Goal: Entertainment & Leisure: Consume media (video, audio)

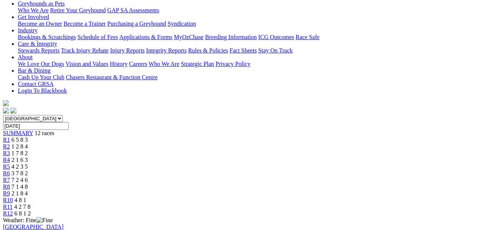
scroll to position [186, 0]
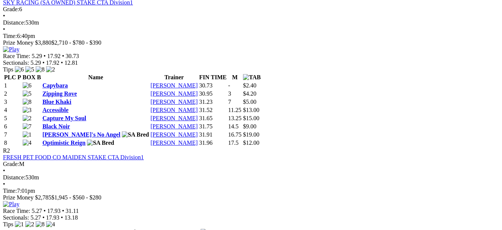
scroll to position [371, 0]
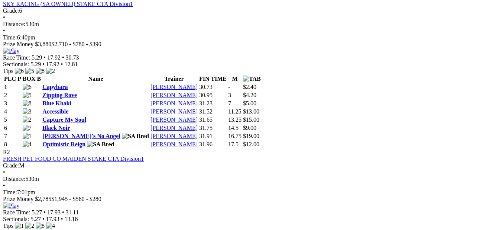
scroll to position [409, 0]
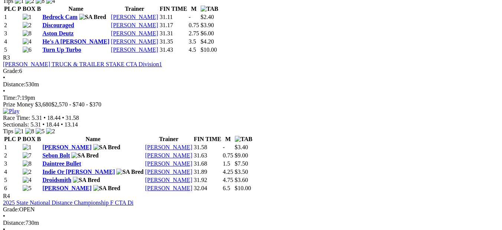
scroll to position [594, 0]
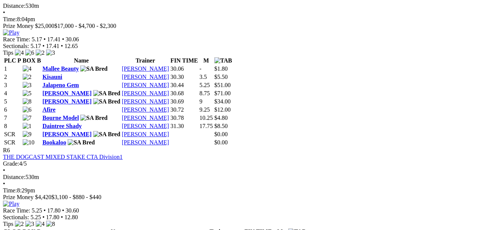
scroll to position [966, 0]
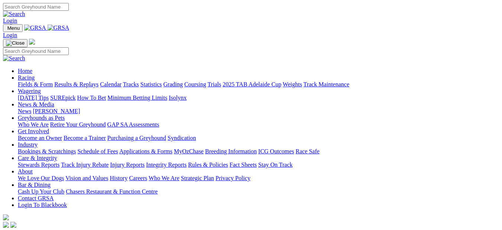
scroll to position [670, 0]
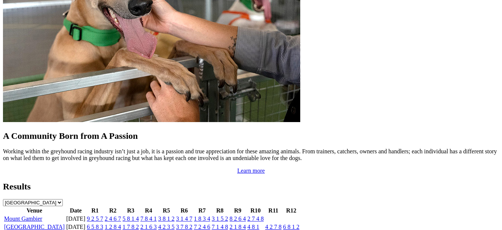
click at [33, 215] on link "Mount Gambier" at bounding box center [23, 218] width 38 height 6
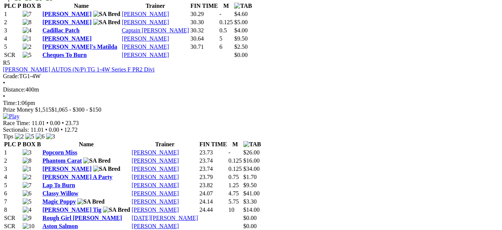
scroll to position [854, 0]
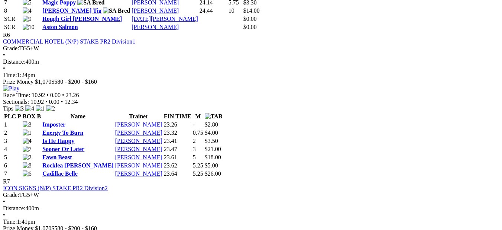
scroll to position [1077, 0]
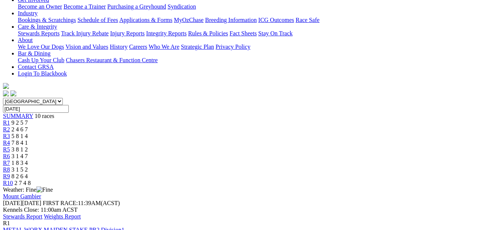
scroll to position [0, 0]
